Goal: Task Accomplishment & Management: Use online tool/utility

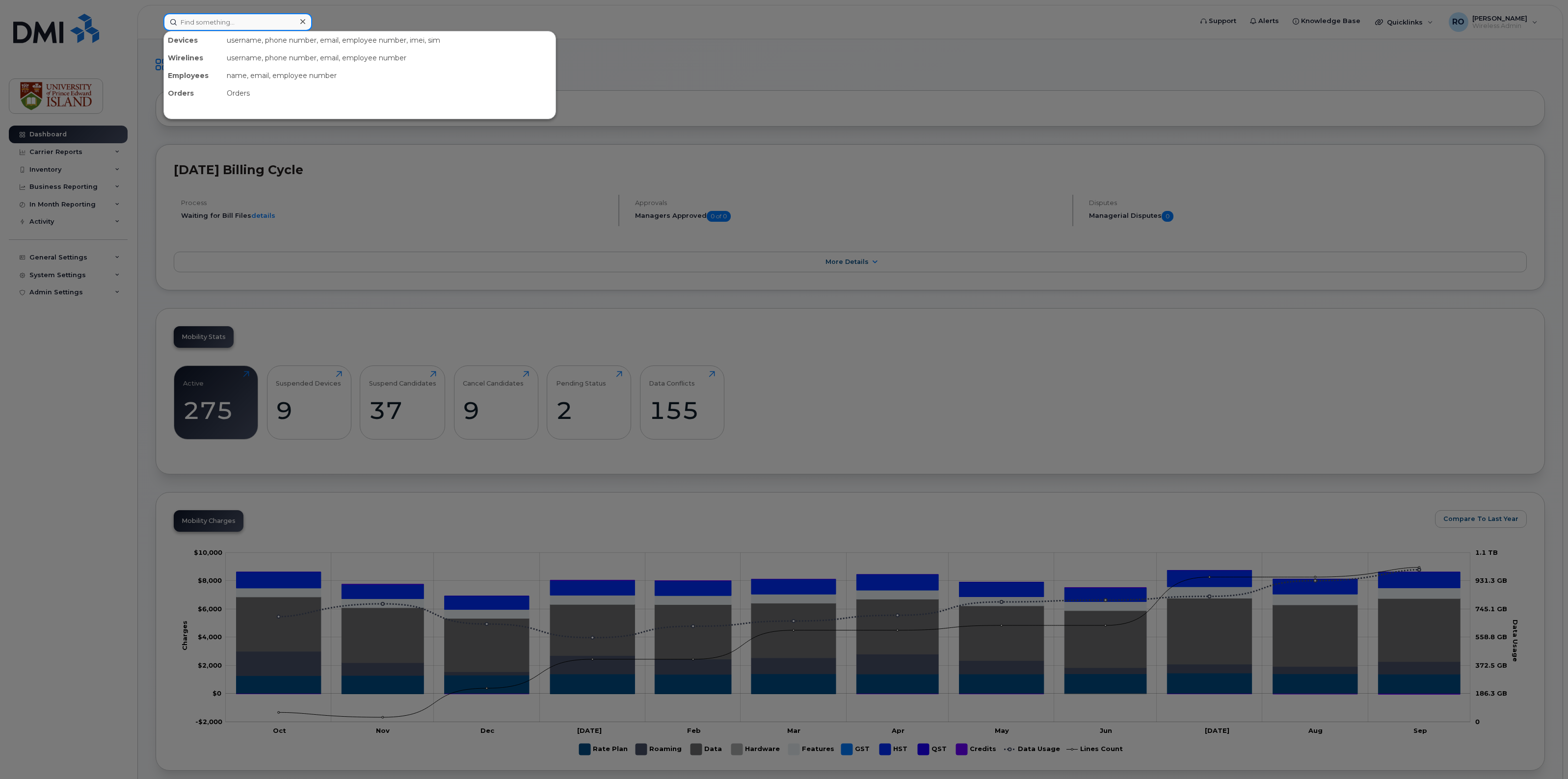
click at [234, 22] on input at bounding box center [238, 22] width 149 height 18
click at [212, 25] on input at bounding box center [238, 22] width 149 height 18
click at [217, 16] on input at bounding box center [238, 22] width 149 height 18
click at [207, 23] on input at bounding box center [238, 22] width 149 height 18
type input "7014"
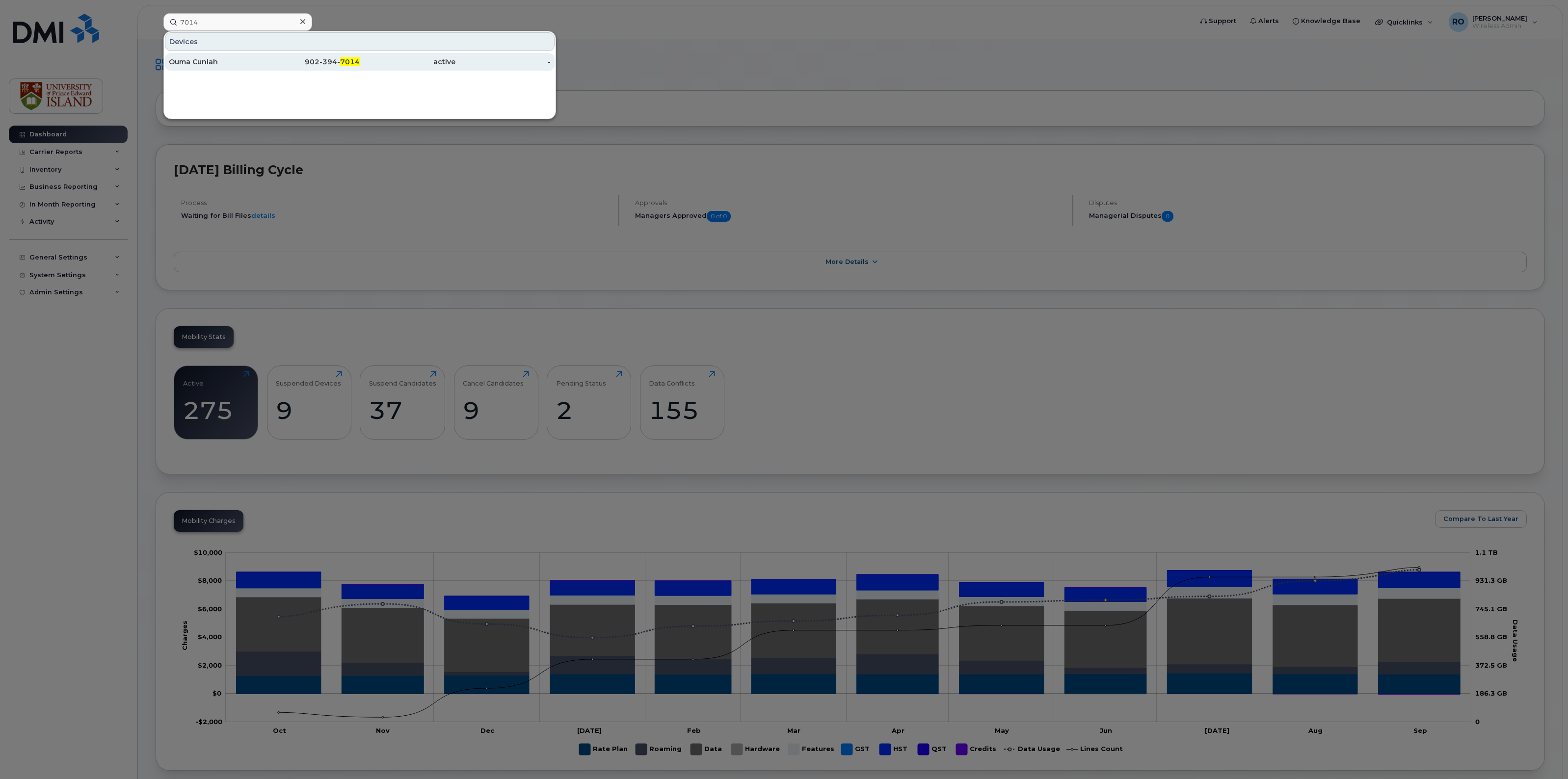
click at [205, 62] on div "Ouma Cuniah" at bounding box center [216, 61] width 96 height 10
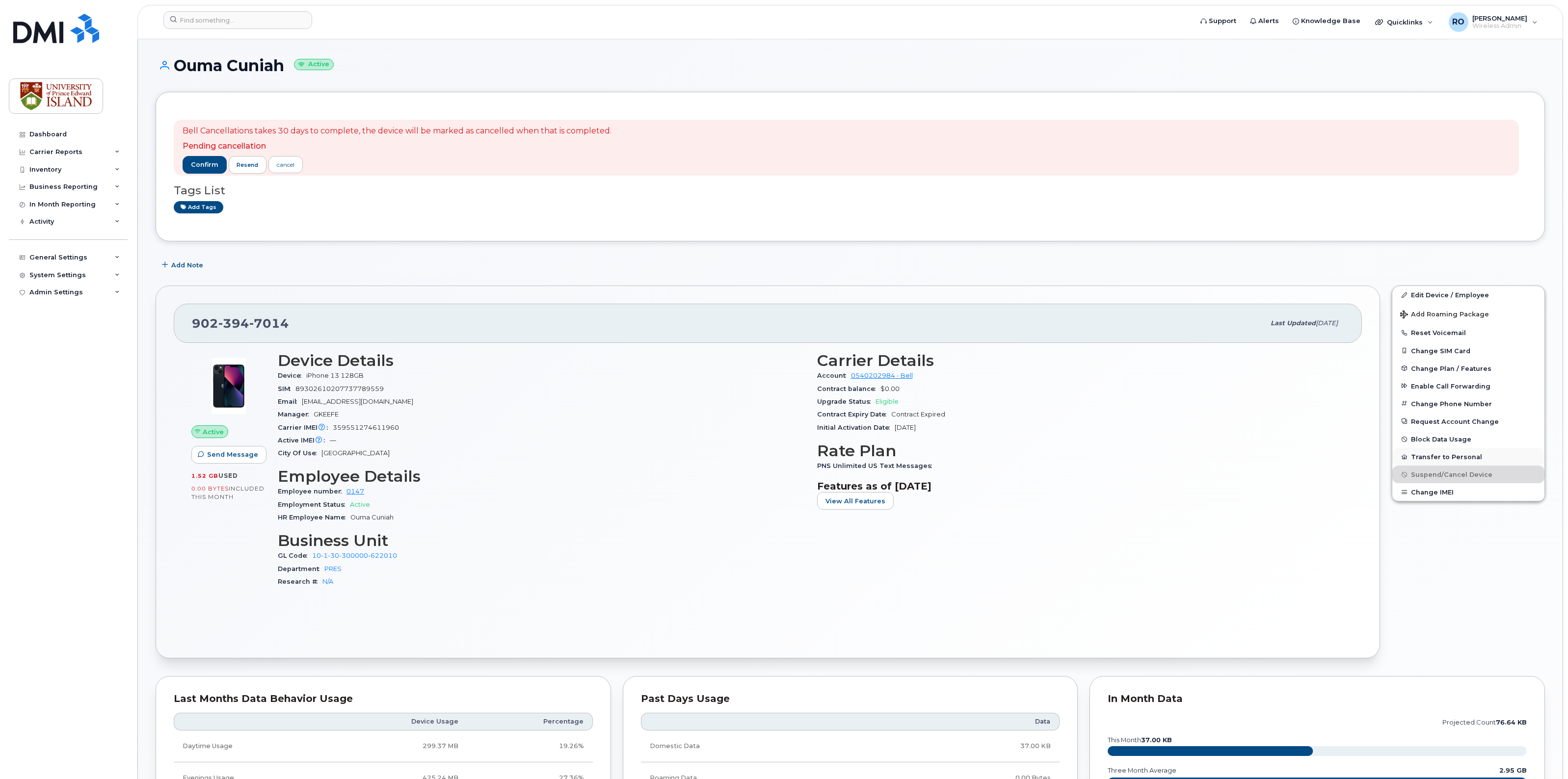
click at [1436, 454] on button "Transfer to Personal" at bounding box center [1469, 457] width 152 height 18
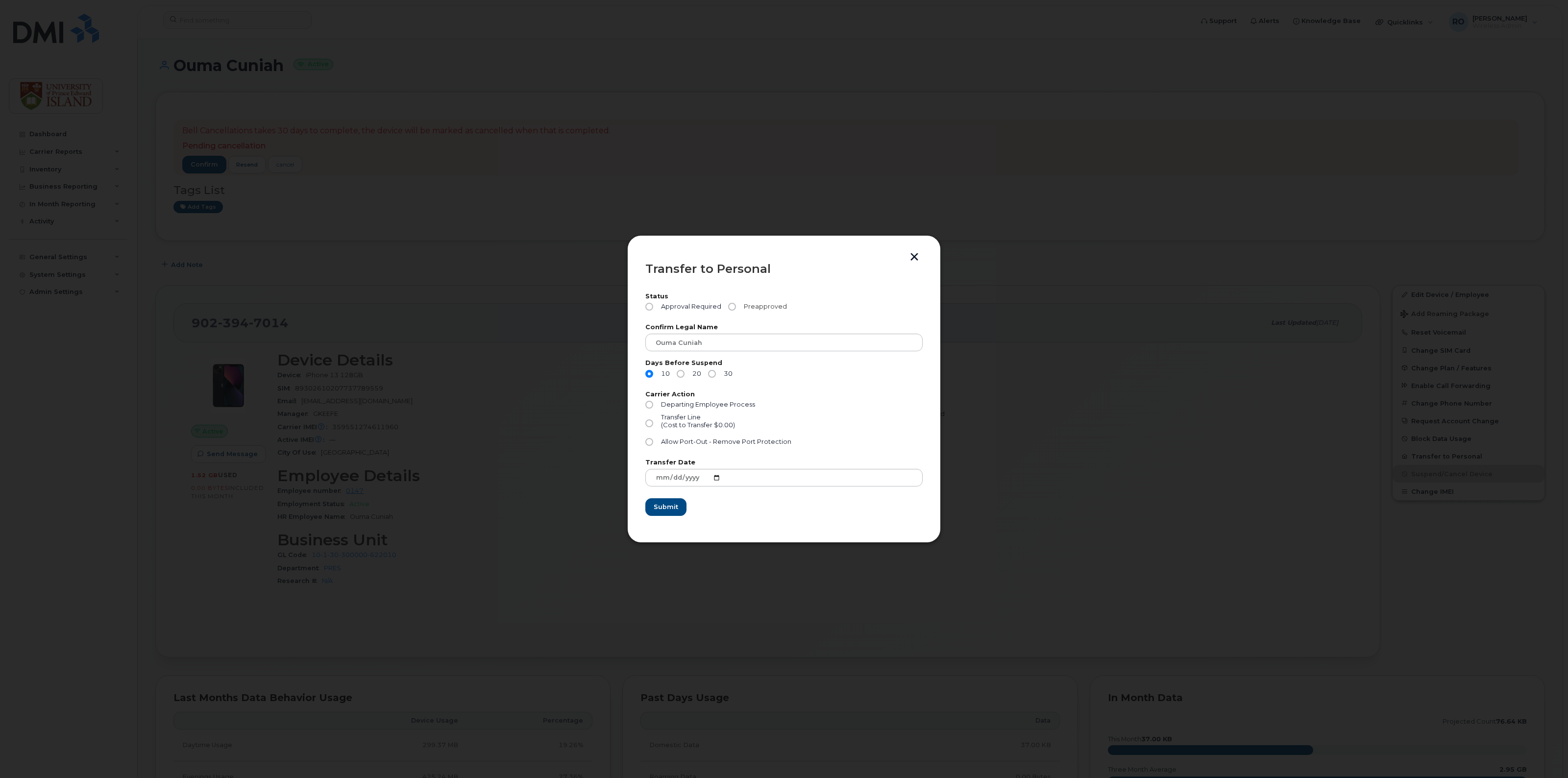
click at [729, 304] on input "Preapproved" at bounding box center [732, 307] width 8 height 8
radio input "true"
click at [650, 445] on input "Allow Port-Out - Remove Port Protection" at bounding box center [649, 442] width 8 height 8
radio input "true"
click at [669, 507] on span "Submit" at bounding box center [665, 507] width 25 height 9
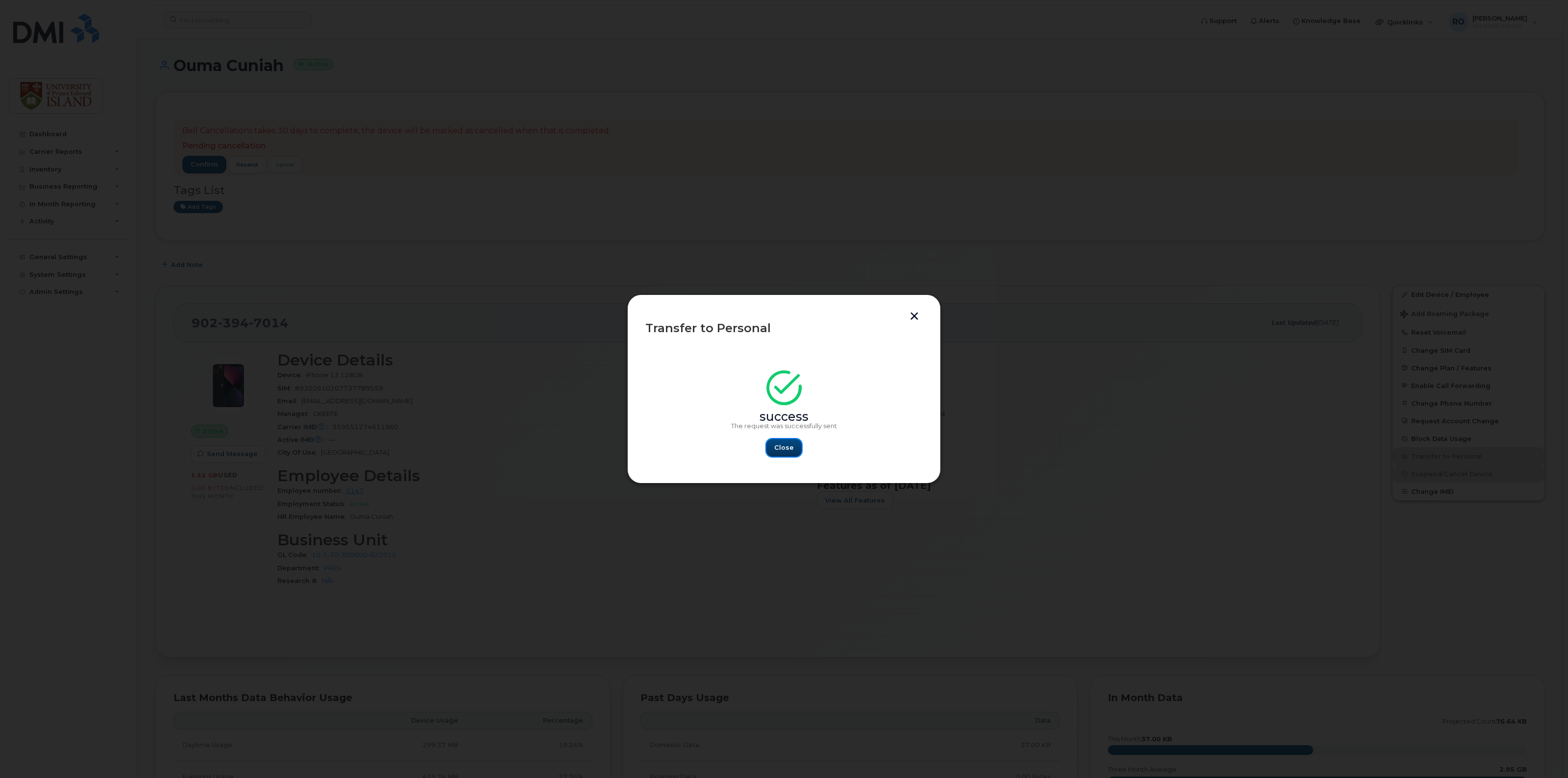
click at [786, 447] on span "Close" at bounding box center [784, 447] width 20 height 9
